Goal: Task Accomplishment & Management: Use online tool/utility

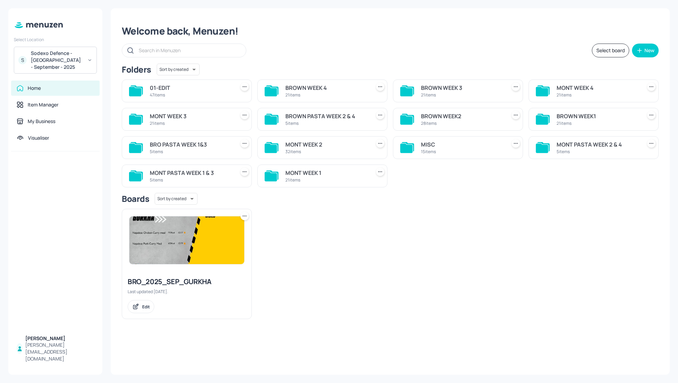
click at [305, 84] on div "BROWN WEEK 4" at bounding box center [326, 88] width 82 height 8
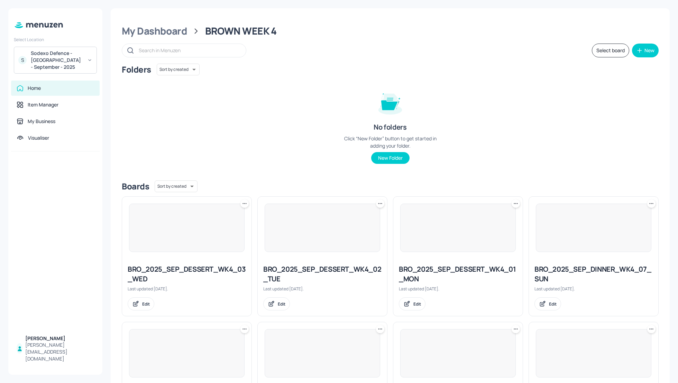
click at [522, 119] on div "Folders Sort by created id ​ No folders Click “New Folder” button to get starte…" at bounding box center [390, 119] width 537 height 111
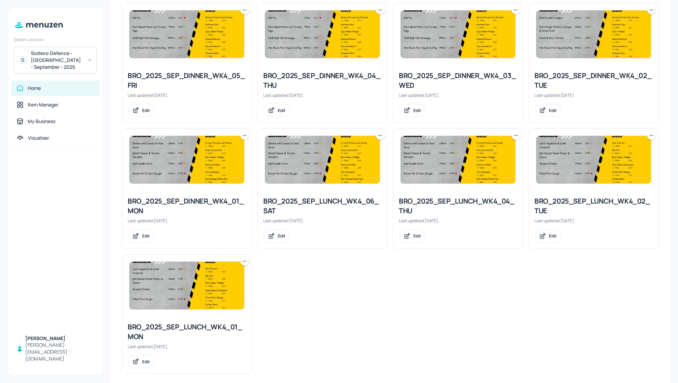
scroll to position [575, 0]
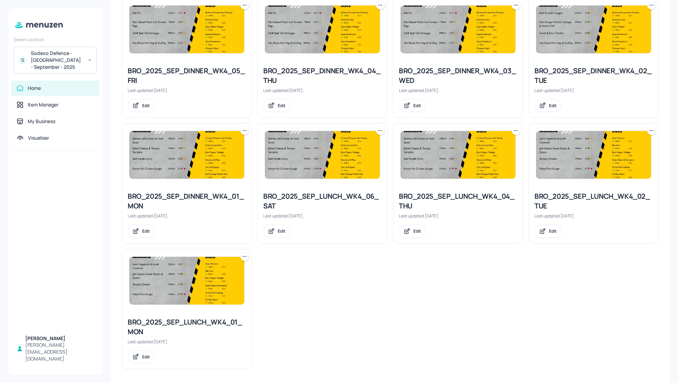
click at [247, 255] on icon at bounding box center [244, 256] width 7 height 7
click at [215, 281] on p "Duplicate" at bounding box center [210, 280] width 19 height 6
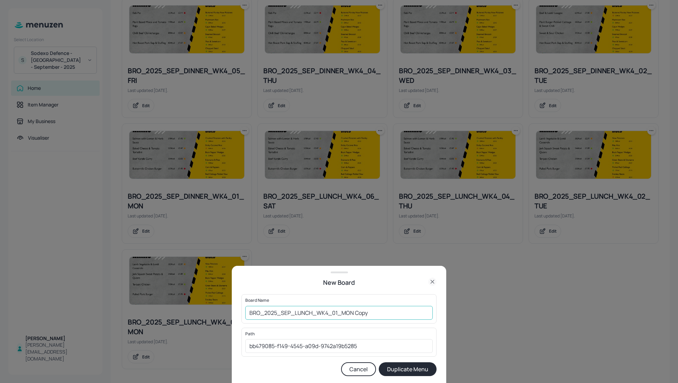
click at [249, 311] on input "BRO_2025_SEP_LUNCH_WK4_01_MON Copy" at bounding box center [338, 313] width 187 height 14
click at [389, 318] on input "01_EDIT_BRO_2025_SEP_LUNCH_WK4_01_MON Copy" at bounding box center [338, 313] width 187 height 14
type input "01_EDIT_BRO_2025_SEP_LUNCH_WK4_01_MON_010925"
click at [412, 366] on button "Duplicate Menu" at bounding box center [408, 369] width 58 height 14
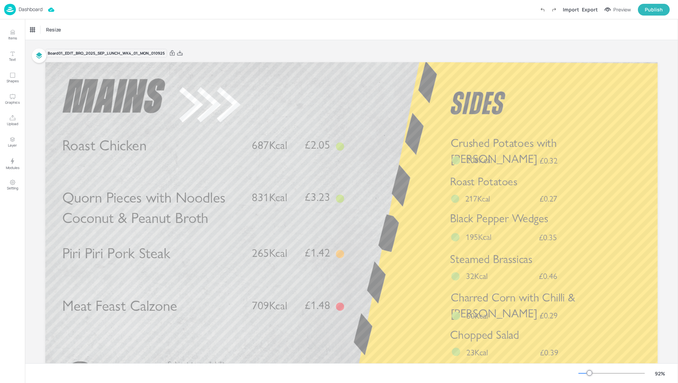
click at [519, 149] on span "Crushed Potatoes with [PERSON_NAME]" at bounding box center [504, 151] width 106 height 30
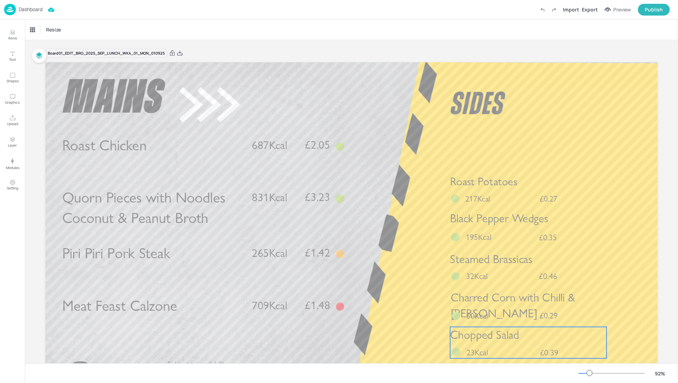
click at [527, 331] on p "Chopped Salad" at bounding box center [528, 335] width 156 height 16
click at [526, 313] on icon at bounding box center [528, 315] width 4 height 5
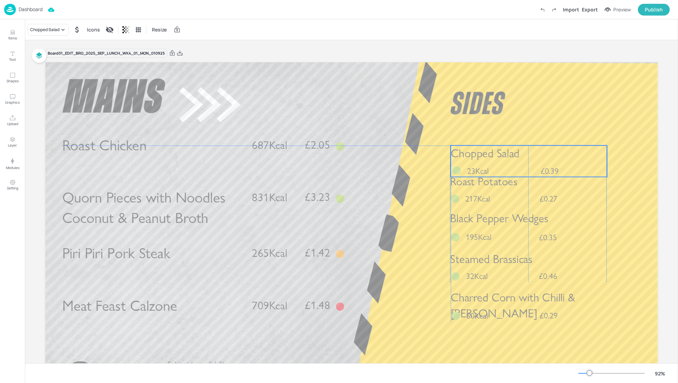
drag, startPoint x: 526, startPoint y: 346, endPoint x: 526, endPoint y: 165, distance: 180.9
click at [526, 165] on div "Chopped Salad £0.39 23Kcal" at bounding box center [529, 161] width 156 height 31
drag, startPoint x: 526, startPoint y: 165, endPoint x: 526, endPoint y: 158, distance: 6.6
click at [526, 158] on div "Chopped Salad £0.39 23Kcal" at bounding box center [529, 155] width 156 height 31
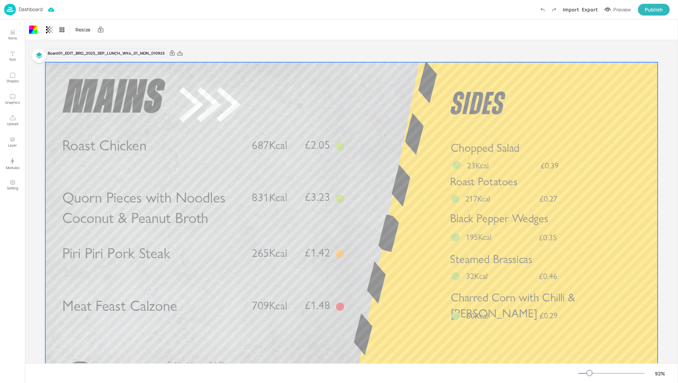
click at [392, 239] on div at bounding box center [351, 234] width 612 height 344
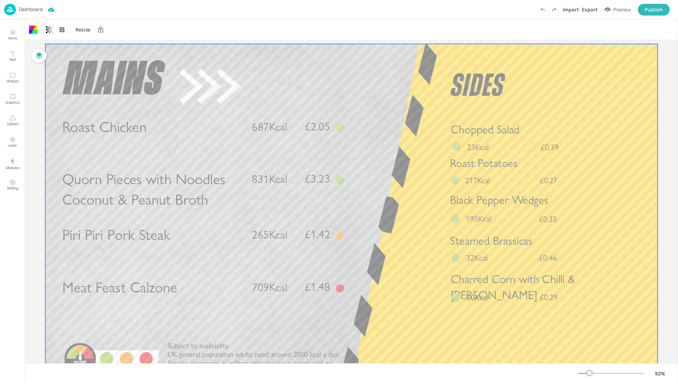
scroll to position [37, 0]
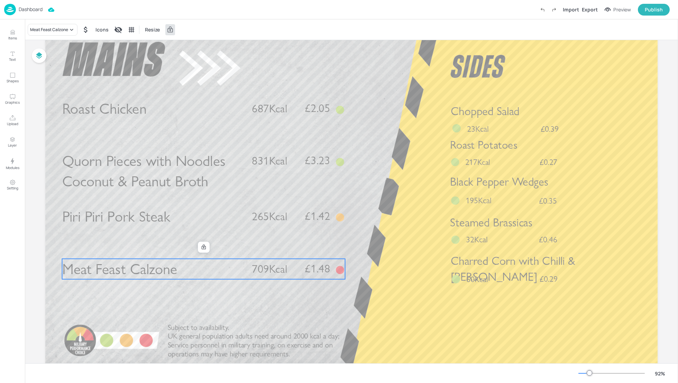
click at [225, 278] on p "Meat Feast Calzone" at bounding box center [152, 269] width 181 height 20
click at [41, 30] on div "Meat Feast Calzone" at bounding box center [49, 30] width 38 height 6
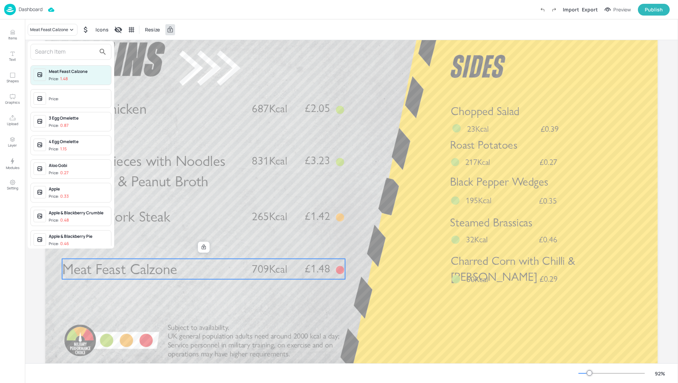
click at [41, 48] on input "text" at bounding box center [65, 51] width 61 height 11
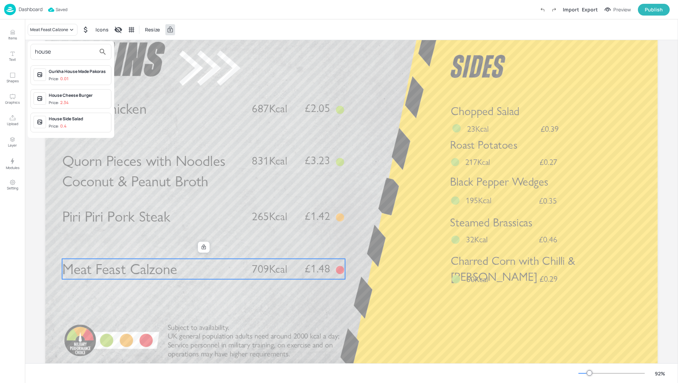
type input "house"
click at [79, 94] on div "House Cheese Burger" at bounding box center [78, 95] width 59 height 6
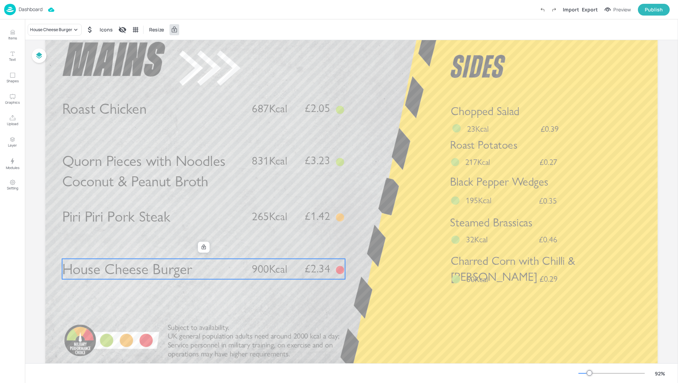
click at [671, 86] on div "Board 01_EDIT_BRO_2025_SEP_LUNCH_WK4_01_MON_010925 Roast Chicken £2.05 687Kcal …" at bounding box center [351, 195] width 651 height 384
